Goal: Find specific page/section: Find specific page/section

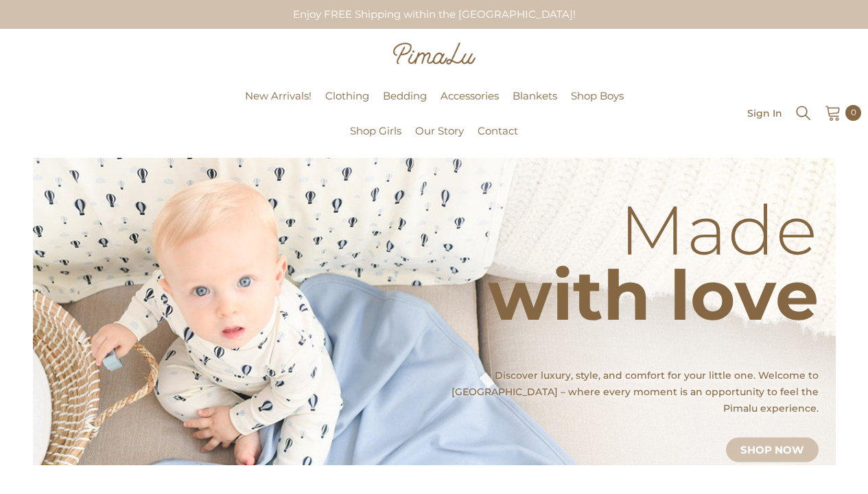
click at [439, 137] on span "Our Story" at bounding box center [439, 130] width 49 height 13
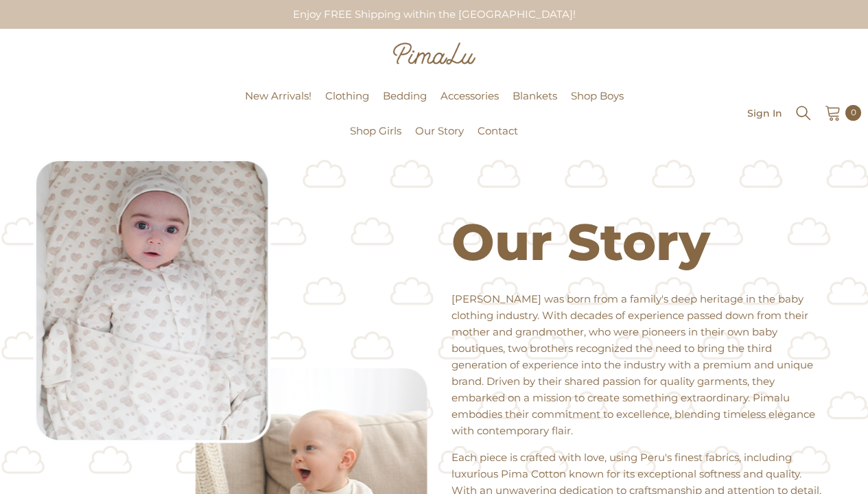
click at [498, 137] on span "Contact" at bounding box center [498, 130] width 41 height 13
